Goal: Task Accomplishment & Management: Manage account settings

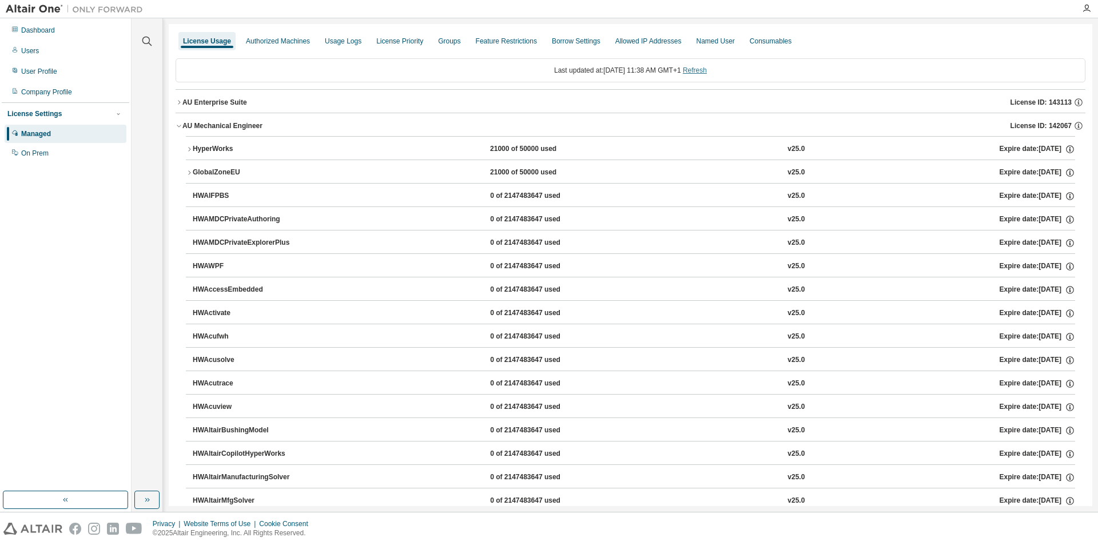
click at [707, 67] on link "Refresh" at bounding box center [695, 70] width 24 height 8
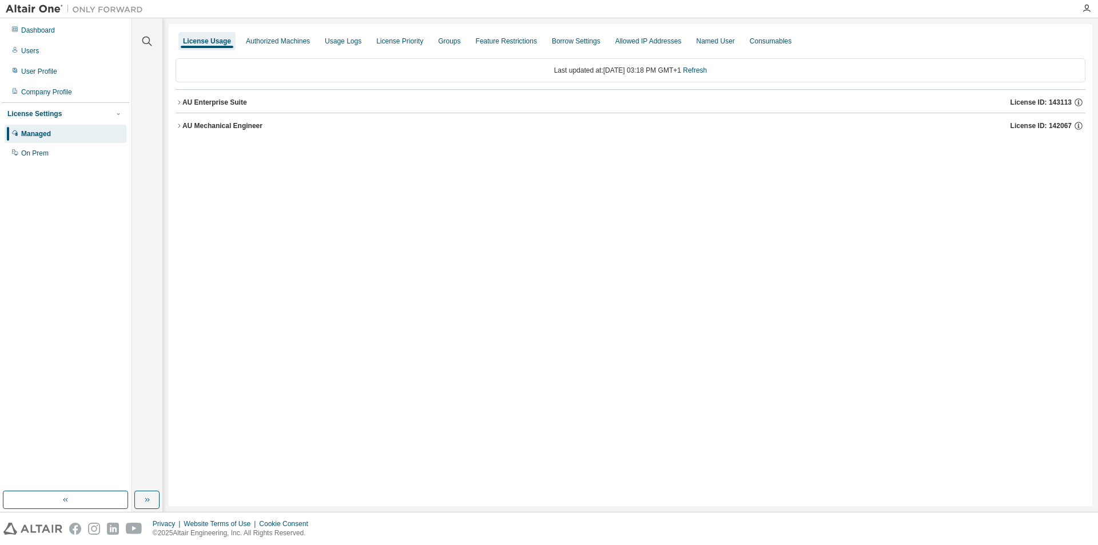
click at [181, 126] on icon "button" at bounding box center [179, 125] width 7 height 7
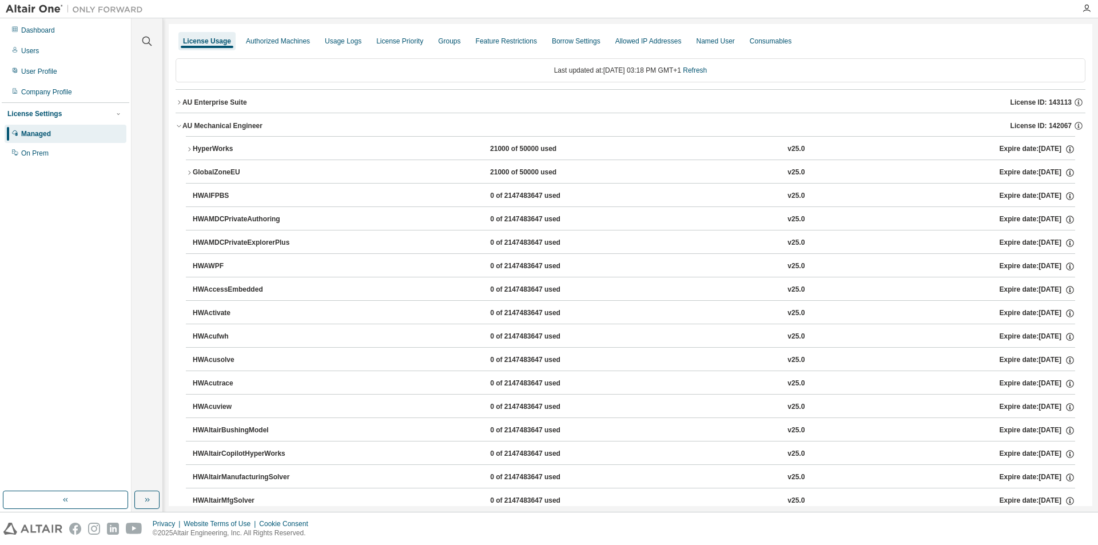
click at [180, 100] on icon "button" at bounding box center [179, 102] width 7 height 7
click at [189, 123] on icon "button" at bounding box center [189, 125] width 7 height 7
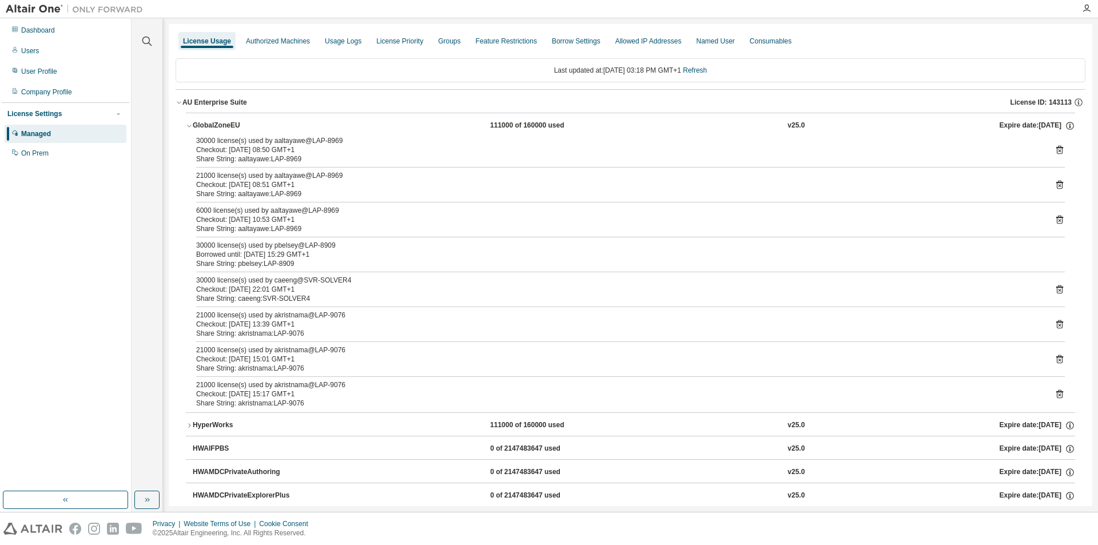
click at [187, 124] on icon "button" at bounding box center [189, 125] width 7 height 7
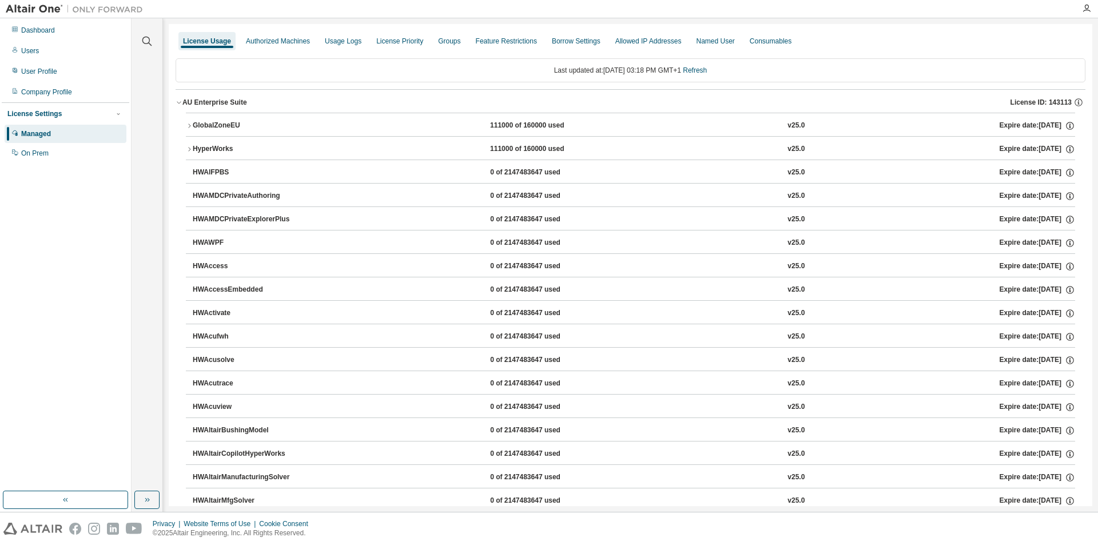
click at [187, 152] on icon "button" at bounding box center [189, 149] width 7 height 7
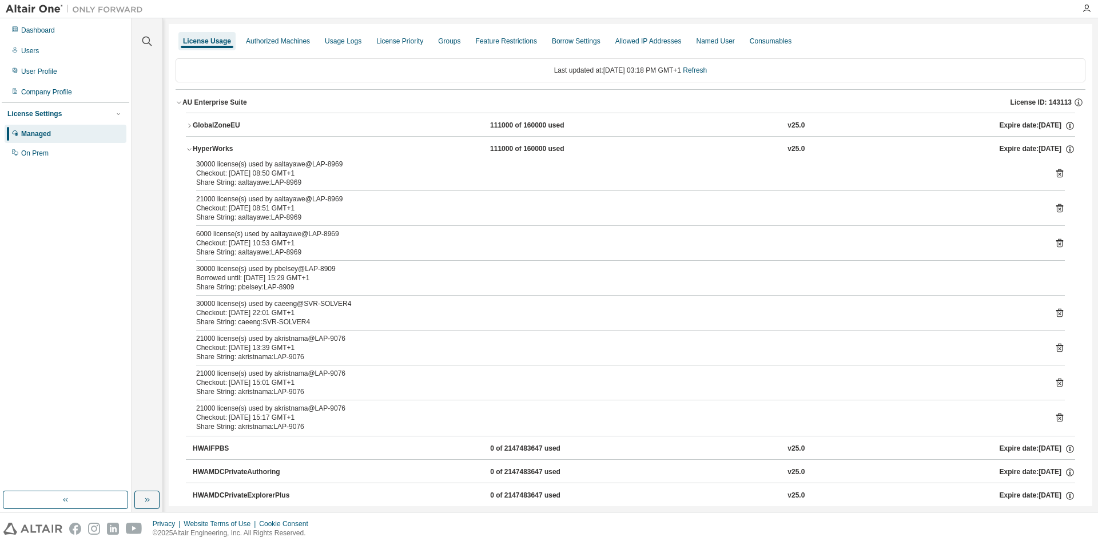
click at [188, 138] on button "HyperWorks 111000 of 160000 used v25.0 Expire date: [DATE]" at bounding box center [630, 149] width 889 height 25
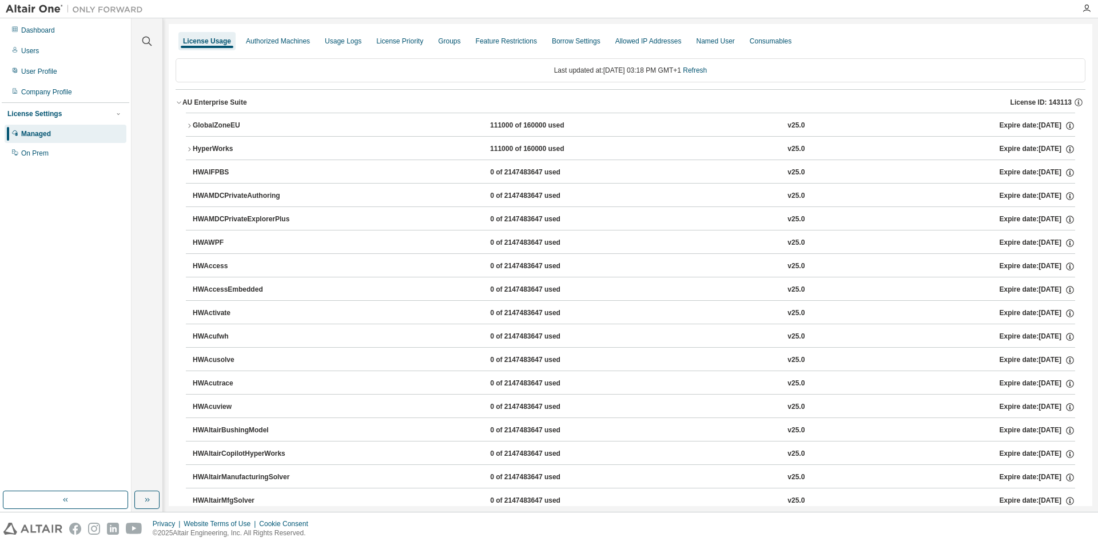
click at [180, 101] on icon "button" at bounding box center [179, 102] width 7 height 7
click at [178, 126] on icon "button" at bounding box center [179, 126] width 4 height 2
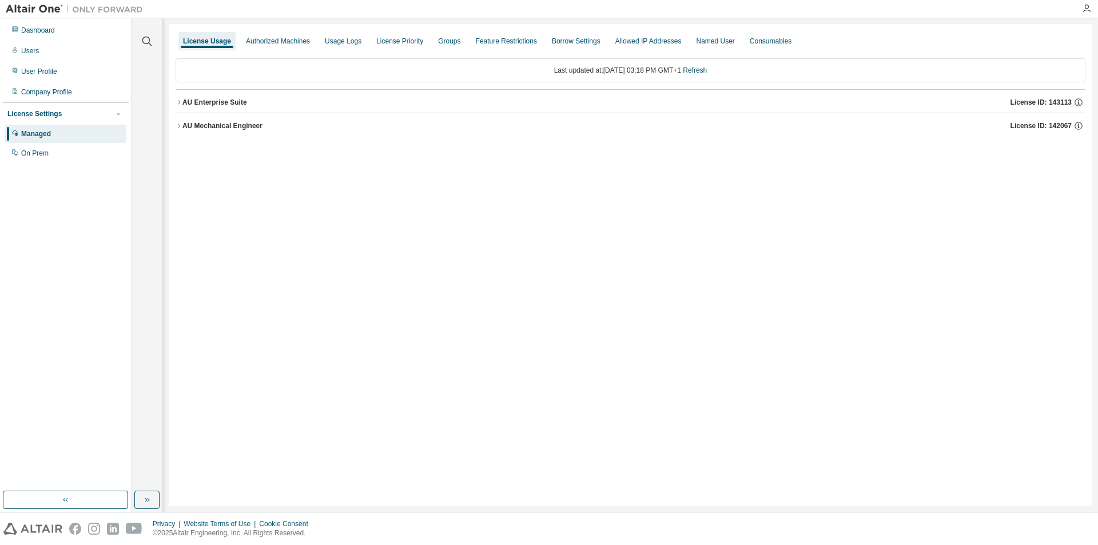
click at [181, 125] on icon "button" at bounding box center [179, 125] width 7 height 7
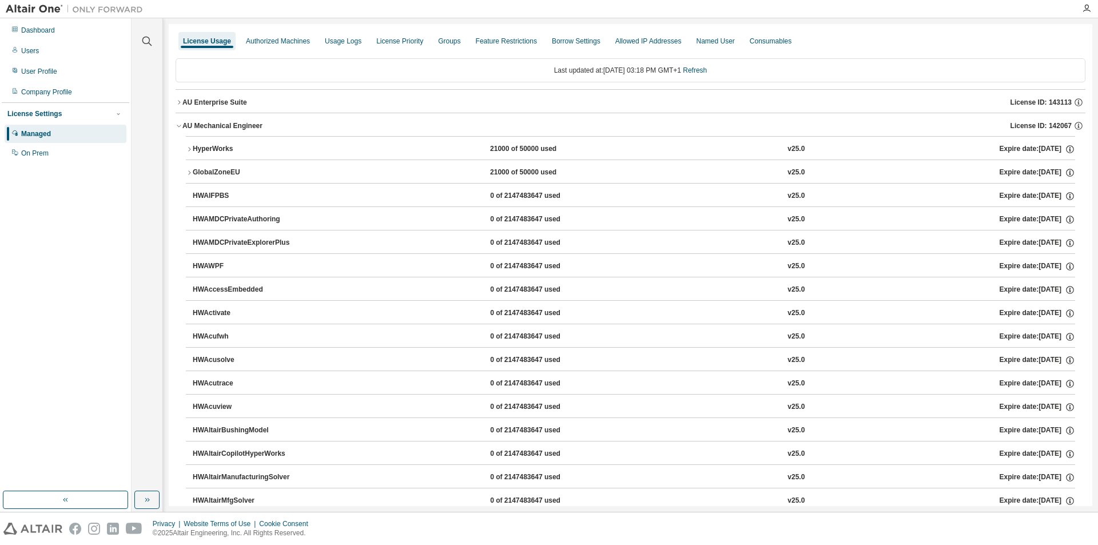
click at [193, 147] on div "HyperWorks" at bounding box center [244, 149] width 103 height 10
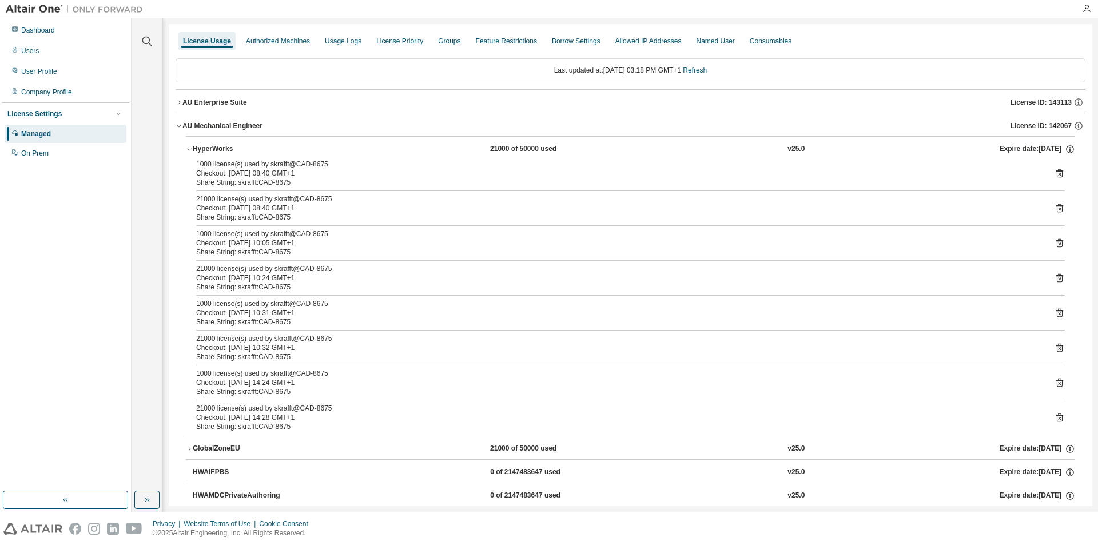
click at [188, 149] on icon "button" at bounding box center [189, 149] width 7 height 7
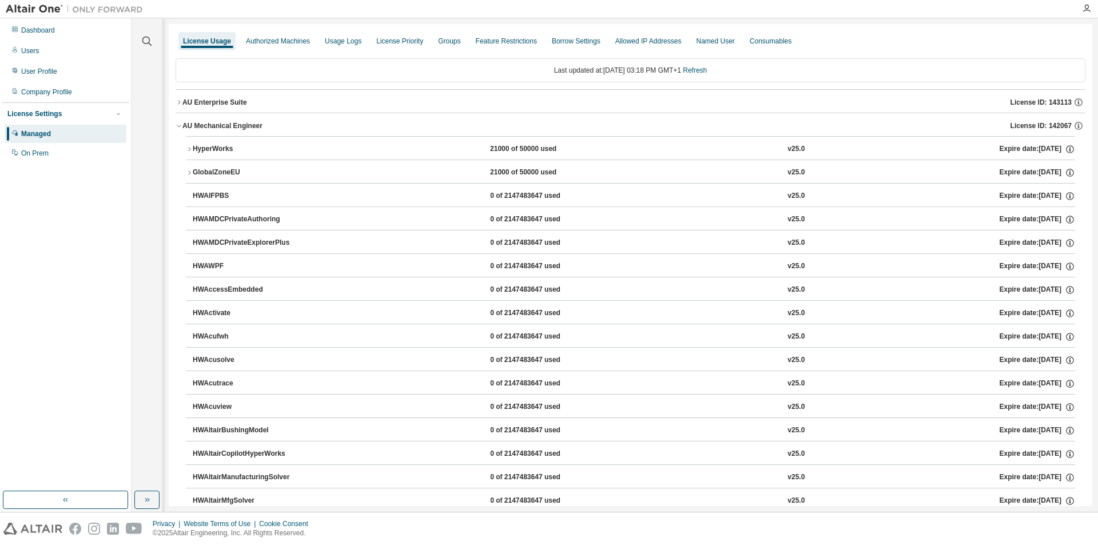
click at [189, 172] on icon "button" at bounding box center [189, 172] width 2 height 4
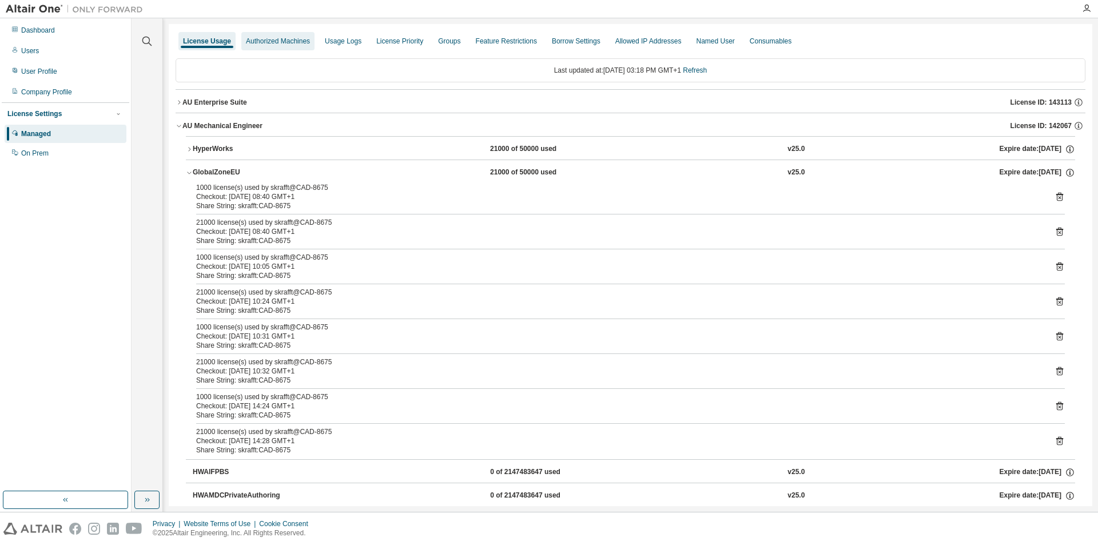
click at [270, 39] on div "Authorized Machines" at bounding box center [278, 41] width 64 height 9
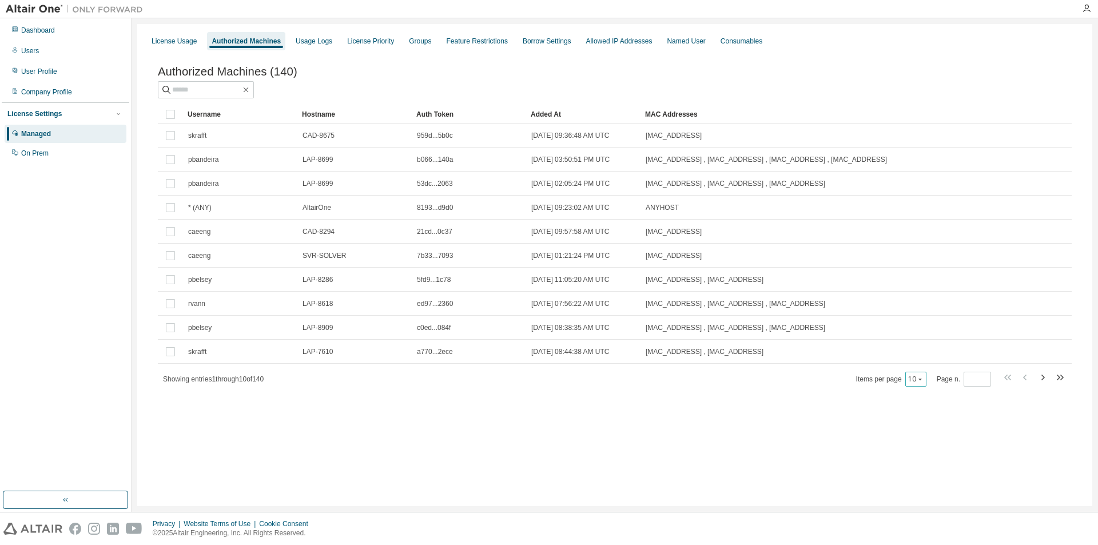
click at [912, 381] on button "10" at bounding box center [915, 378] width 15 height 9
click at [932, 449] on div "100" at bounding box center [952, 452] width 91 height 14
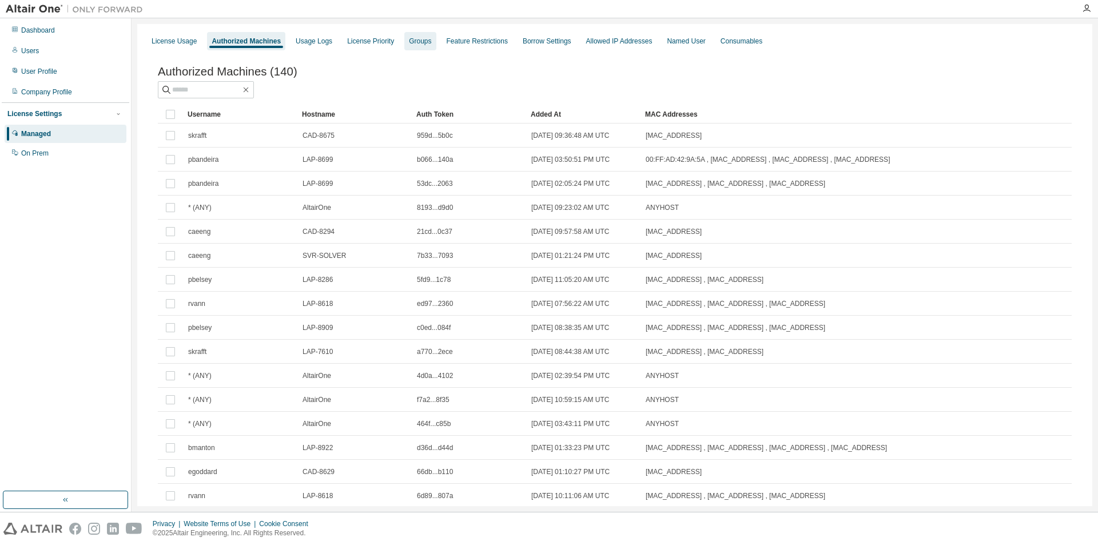
click at [423, 46] on div "Groups" at bounding box center [419, 41] width 31 height 18
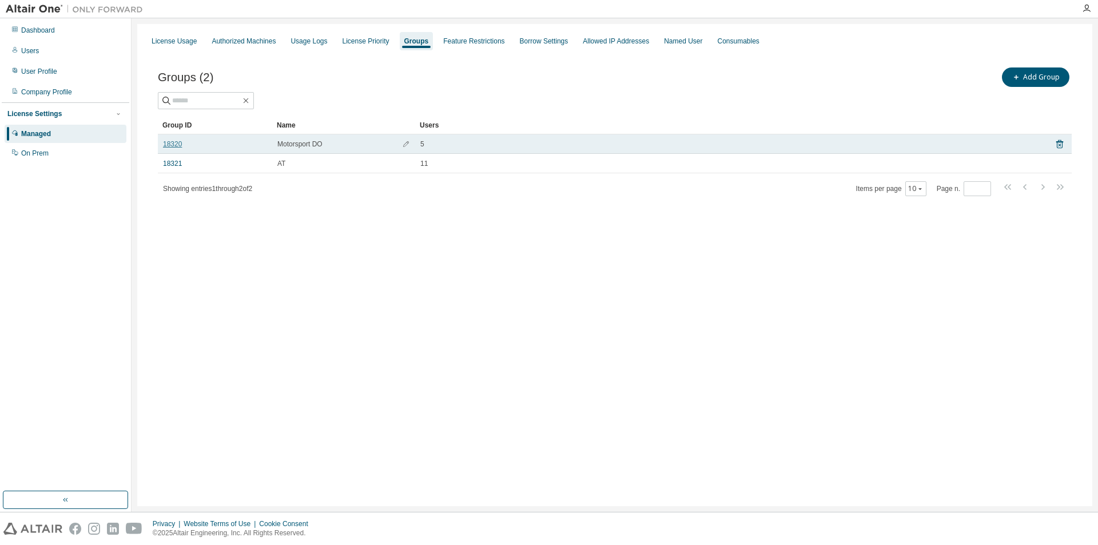
click at [174, 142] on link "18320" at bounding box center [172, 143] width 19 height 9
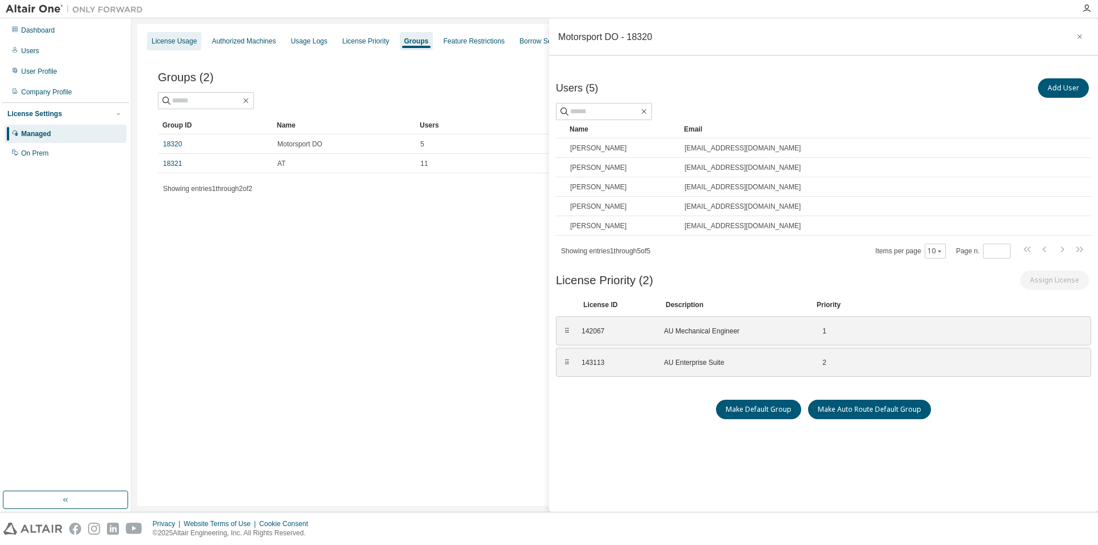
click at [179, 42] on div "License Usage" at bounding box center [173, 41] width 45 height 9
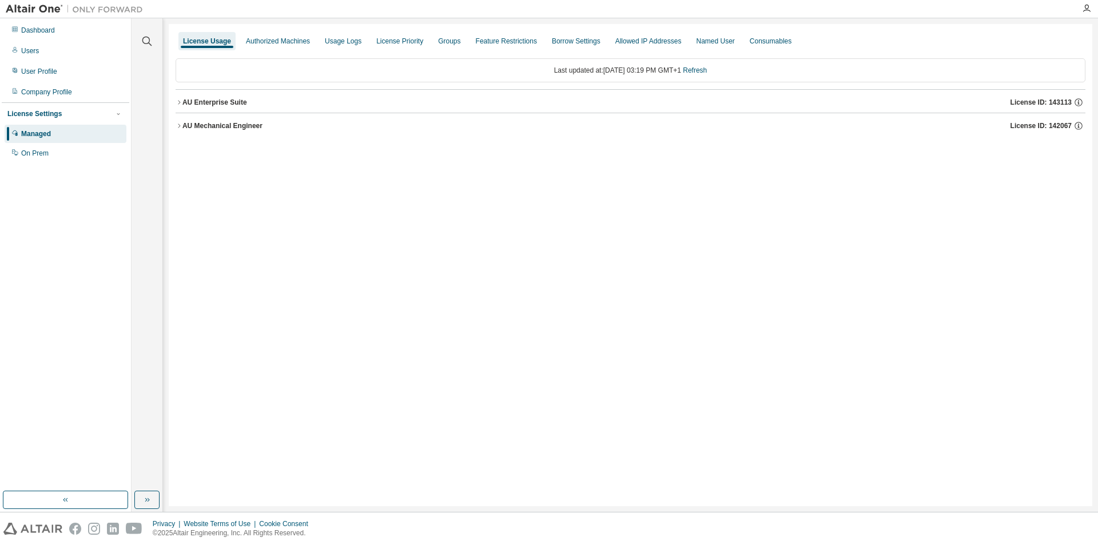
click at [177, 126] on icon "button" at bounding box center [179, 125] width 7 height 7
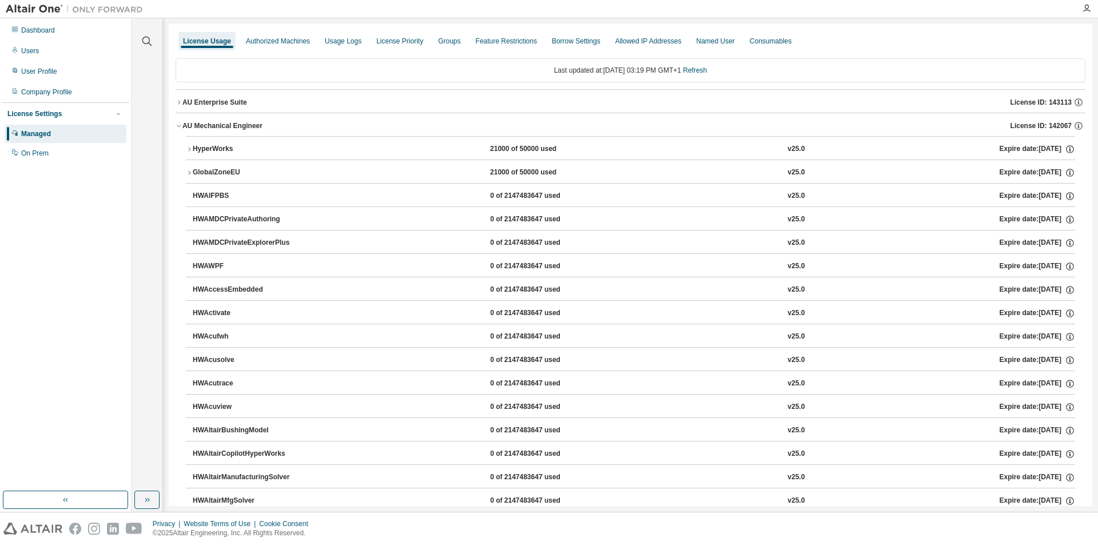
click at [177, 126] on icon "button" at bounding box center [179, 125] width 7 height 7
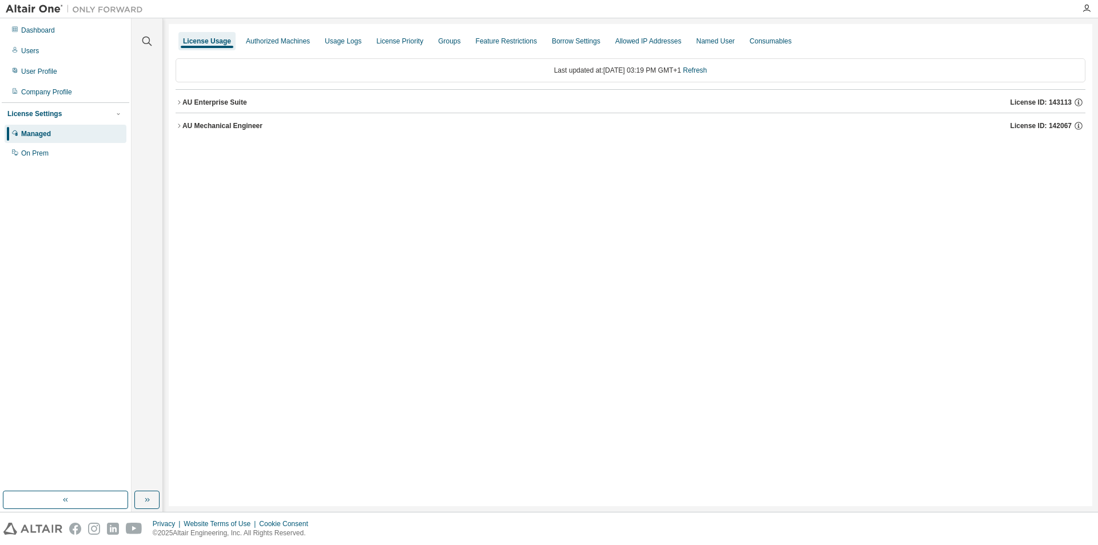
click at [299, 198] on div "License Usage Authorized Machines Usage Logs License Priority Groups Feature Re…" at bounding box center [630, 265] width 923 height 482
click at [177, 123] on icon "button" at bounding box center [179, 125] width 7 height 7
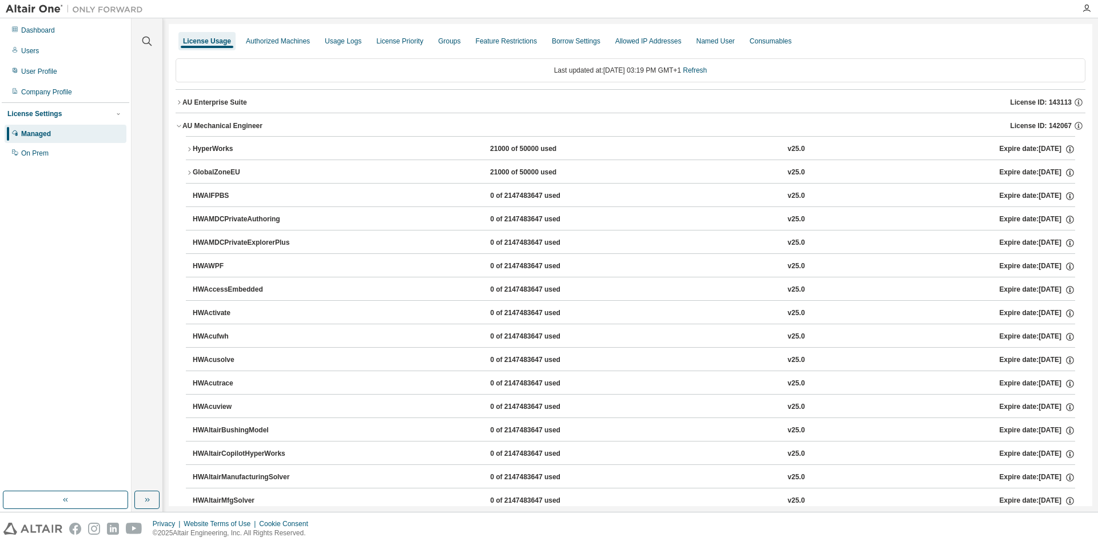
click at [177, 123] on icon "button" at bounding box center [179, 125] width 7 height 7
